Goal: Browse casually

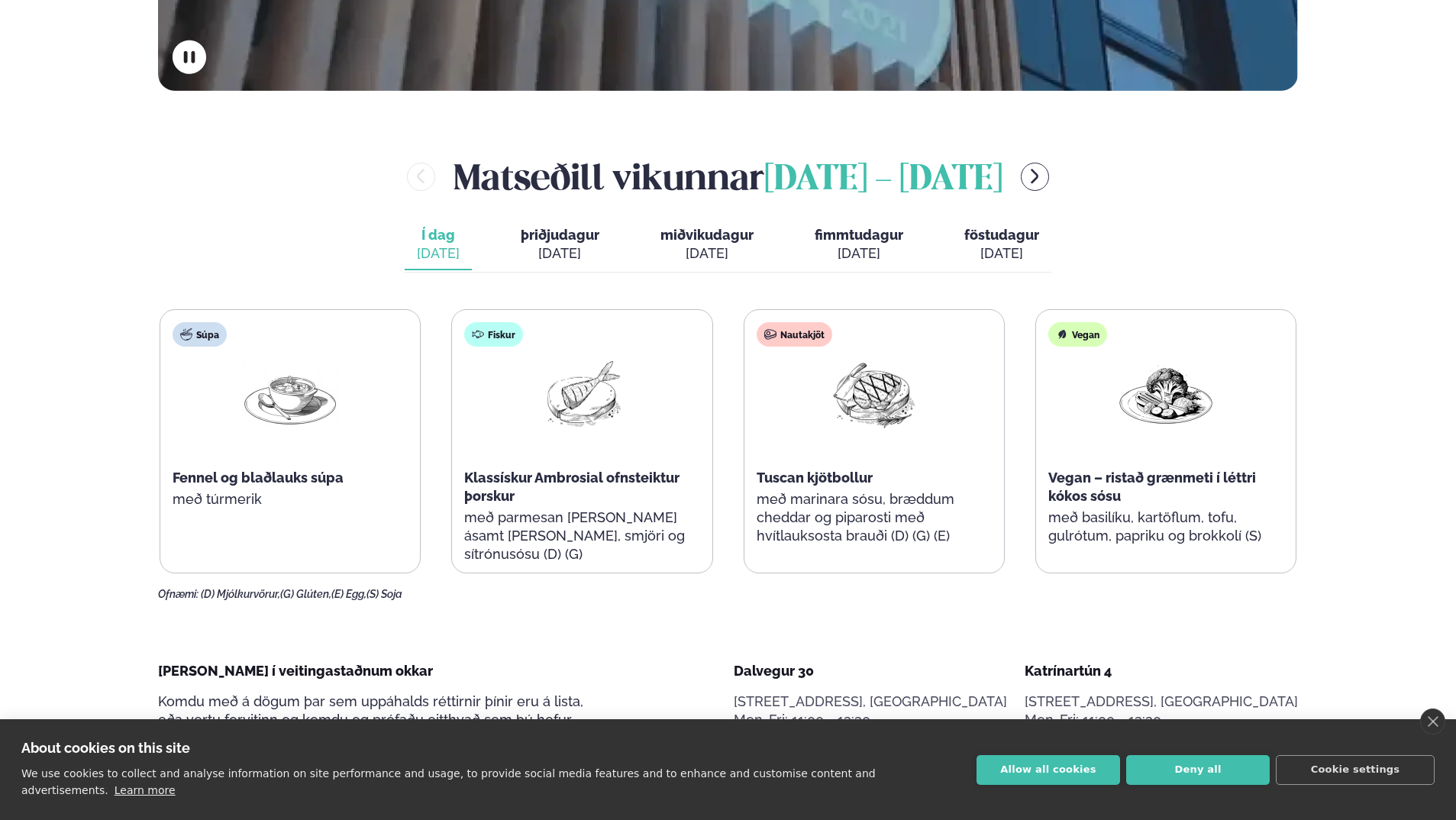
scroll to position [687, 0]
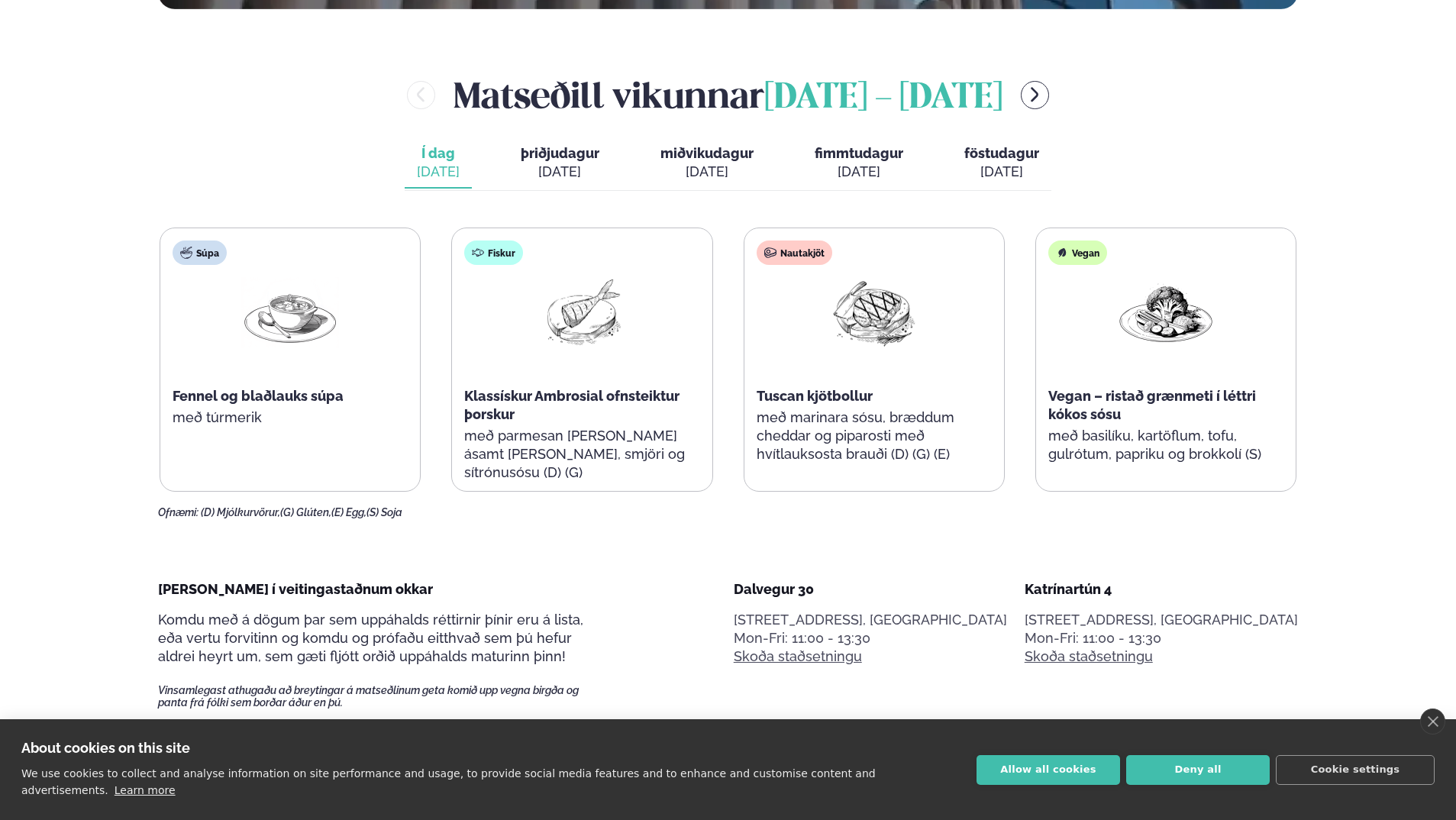
click at [242, 83] on div "Matseðill vikunnar september 15 - 19" at bounding box center [727, 95] width 1140 height 50
click at [160, 163] on div "Matseðill vikunnar september 15 - 19 Í dag Í d. sep. 15 þriðjudagur þri. sep. 1…" at bounding box center [727, 295] width 1140 height 449
